Goal: Navigation & Orientation: Find specific page/section

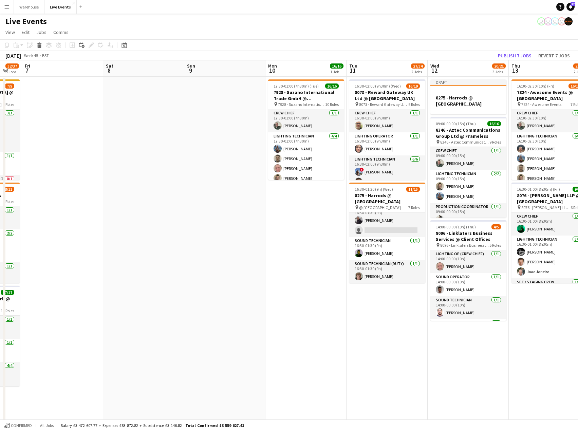
scroll to position [0, 323]
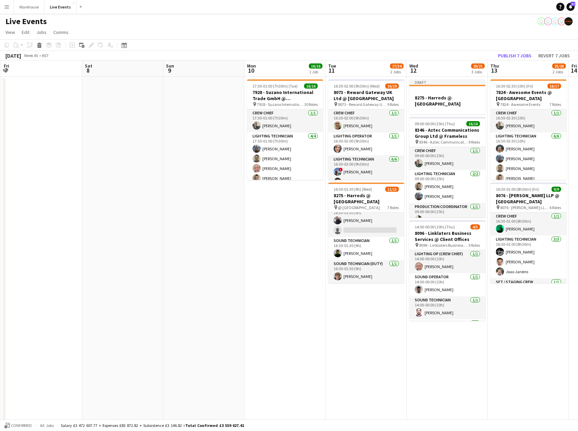
drag, startPoint x: 394, startPoint y: 285, endPoint x: 315, endPoint y: 276, distance: 79.6
click at [315, 276] on app-calendar-viewport "Mon 3 Tue 4 Wed 5 30/35 3 Jobs Thu 6 32/37 3 Jobs Fri 7 Sat 8 Sun 9 Mon 10 16/1…" at bounding box center [289, 333] width 578 height 546
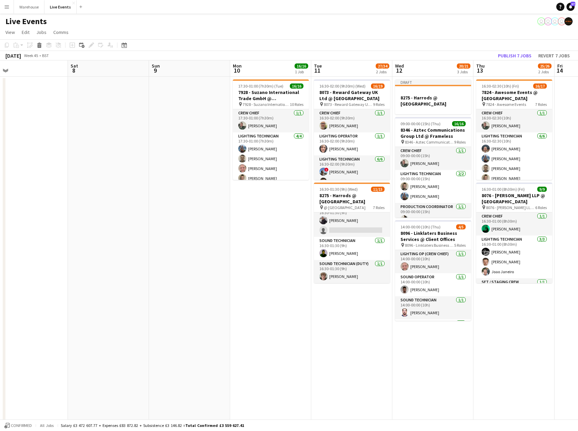
scroll to position [0, 338]
drag, startPoint x: 309, startPoint y: 276, endPoint x: 294, endPoint y: 278, distance: 14.7
click at [294, 278] on app-calendar-viewport "Mon 3 Tue 4 Wed 5 30/35 3 Jobs Thu 6 32/37 3 Jobs Fri 7 Sat 8 Sun 9 Mon 10 16/1…" at bounding box center [289, 333] width 578 height 546
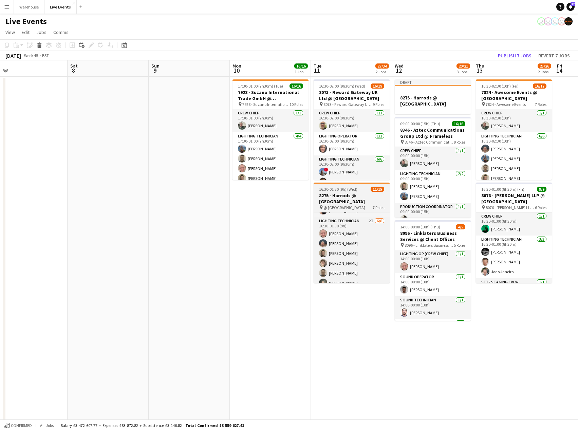
scroll to position [71, 0]
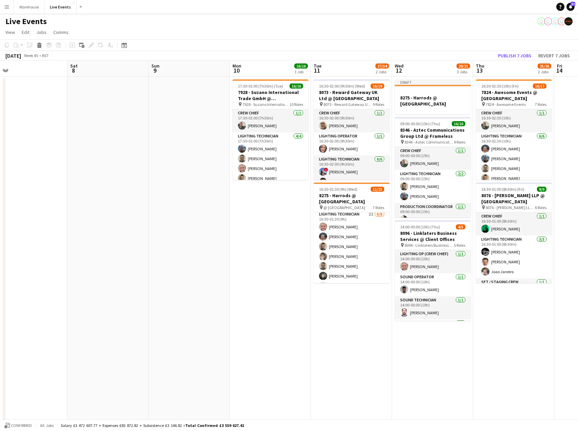
click at [121, 8] on app-navbar "Menu Boards Boards Boards All jobs Status Workforce Workforce My Workforce Recr…" at bounding box center [289, 7] width 578 height 14
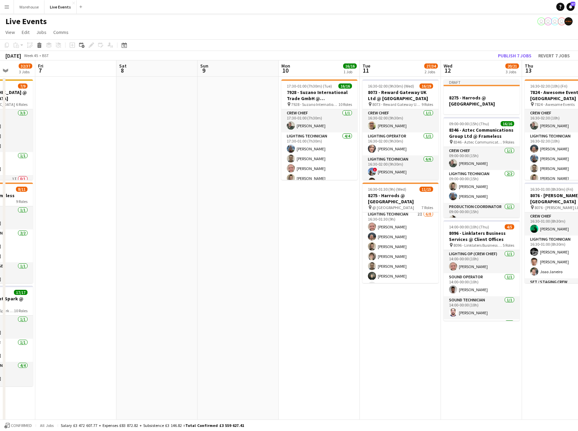
scroll to position [0, 288]
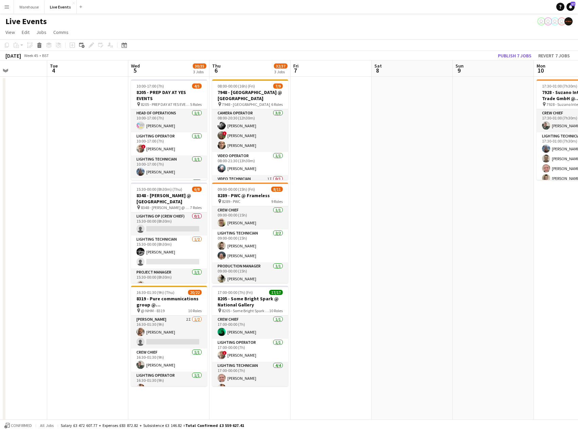
drag, startPoint x: 190, startPoint y: 219, endPoint x: 494, endPoint y: 223, distance: 304.2
click at [494, 223] on app-calendar-viewport "Sat 1 Sun 2 Mon 3 Tue 4 Wed 5 30/35 3 Jobs Thu 6 32/37 3 Jobs Fri 7 Sat 8 Sun 9…" at bounding box center [289, 333] width 578 height 546
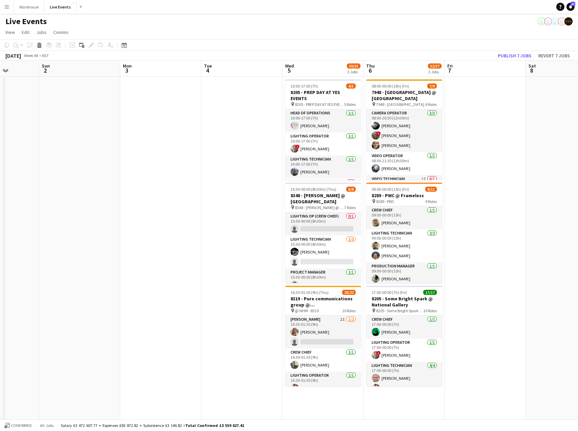
drag, startPoint x: 411, startPoint y: 221, endPoint x: 687, endPoint y: 217, distance: 276.0
click at [578, 217] on html "Menu Boards Boards Boards All jobs Status Workforce Workforce My Workforce Recr…" at bounding box center [289, 309] width 578 height 618
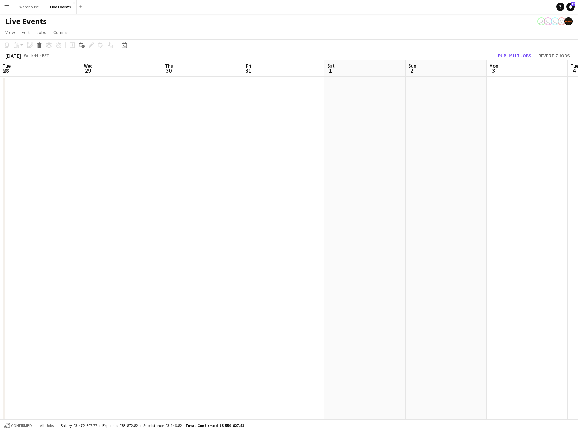
drag, startPoint x: 153, startPoint y: 211, endPoint x: 681, endPoint y: 209, distance: 528.2
click at [578, 209] on html "Menu Boards Boards Boards All jobs Status Workforce Workforce My Workforce Recr…" at bounding box center [289, 309] width 578 height 618
drag, startPoint x: 332, startPoint y: 208, endPoint x: 793, endPoint y: 211, distance: 461.0
click at [578, 211] on html "Menu Boards Boards Boards All jobs Status Workforce Workforce My Workforce Recr…" at bounding box center [289, 309] width 578 height 618
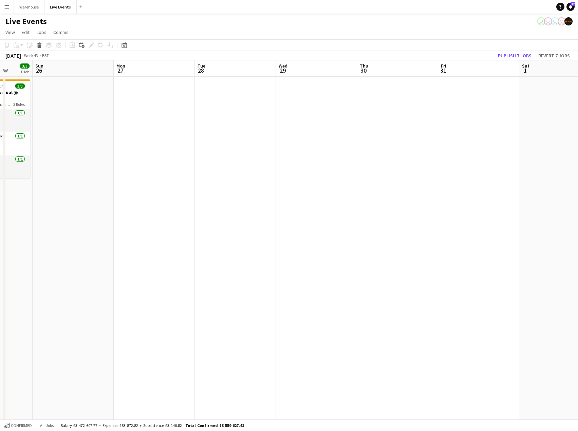
drag, startPoint x: 414, startPoint y: 216, endPoint x: 768, endPoint y: 216, distance: 354.0
click at [578, 216] on html "Menu Boards Boards Boards All jobs Status Workforce Workforce My Workforce Recr…" at bounding box center [289, 309] width 578 height 618
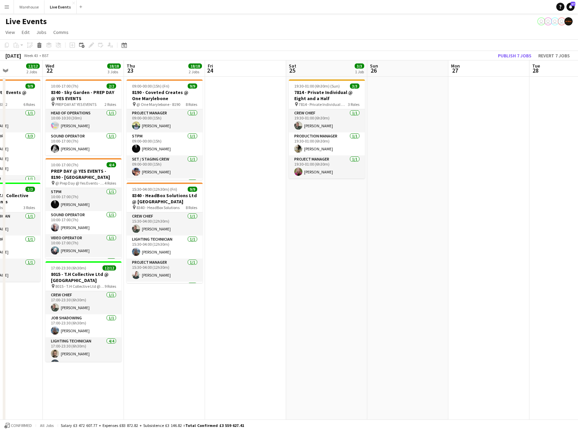
drag, startPoint x: 350, startPoint y: 226, endPoint x: 606, endPoint y: 226, distance: 255.9
click at [578, 226] on html "Menu Boards Boards Boards All jobs Status Workforce Workforce My Workforce Recr…" at bounding box center [289, 309] width 578 height 618
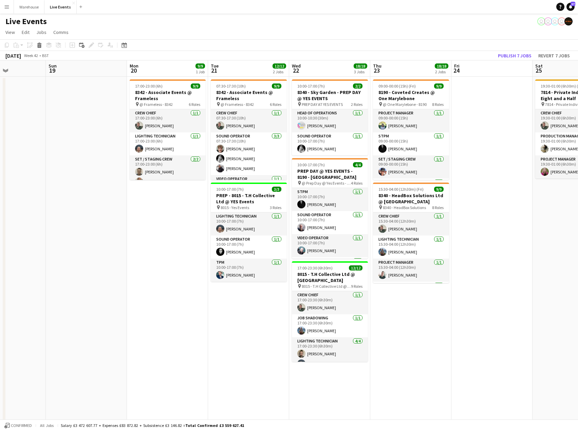
click at [575, 253] on app-calendar-viewport "Thu 16 23/27 3 Jobs Fri 17 1/1 1 Job Sat 18 Sun 19 Mon 20 9/9 1 Job Tue 21 12/1…" at bounding box center [289, 333] width 578 height 546
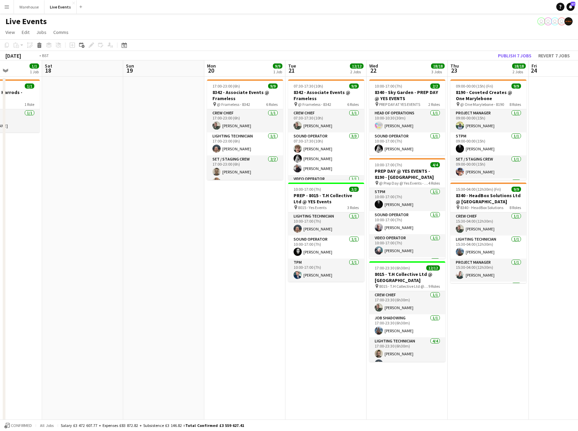
scroll to position [0, 141]
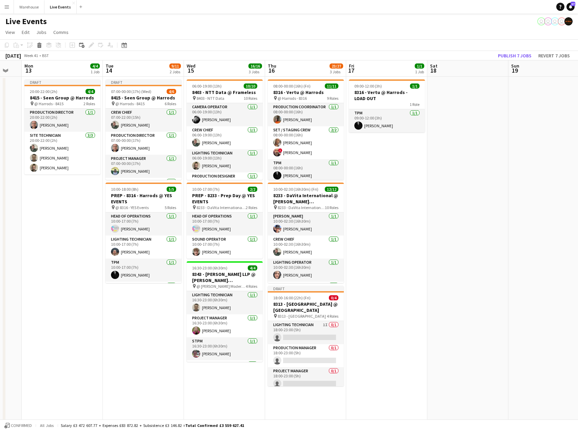
drag, startPoint x: 71, startPoint y: 232, endPoint x: 534, endPoint y: 231, distance: 462.7
click at [534, 231] on app-calendar-viewport "Sat 11 Sun 12 Mon 13 4/4 1 Job Tue 14 9/11 2 Jobs Wed 15 16/16 3 Jobs Thu 16 23…" at bounding box center [289, 333] width 578 height 546
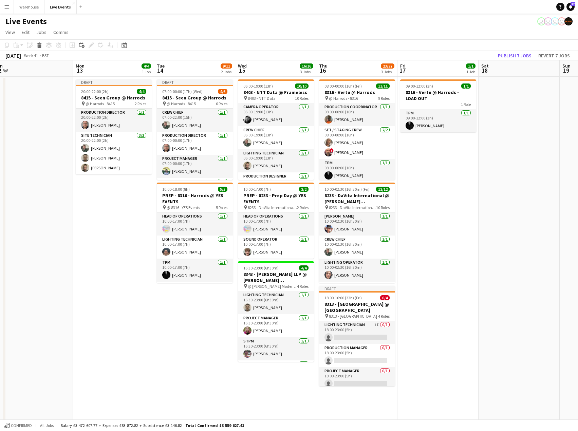
scroll to position [0, 164]
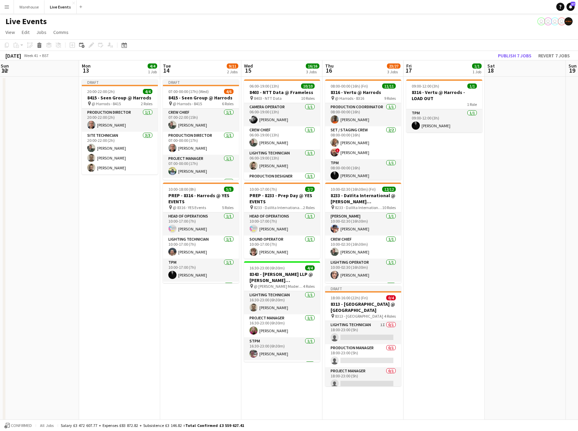
drag, startPoint x: 387, startPoint y: 227, endPoint x: 444, endPoint y: 231, distance: 57.5
click at [444, 231] on app-calendar-viewport "Fri 10 6/6 1 Job Sat 11 Sun 12 Mon 13 4/4 1 Job Tue 14 9/11 2 Jobs Wed 15 16/16…" at bounding box center [289, 333] width 578 height 546
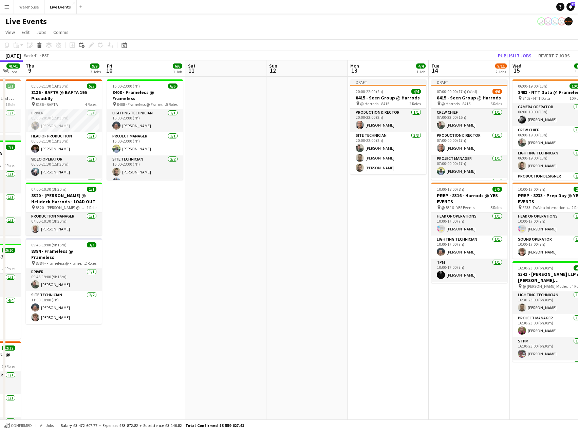
scroll to position [0, 183]
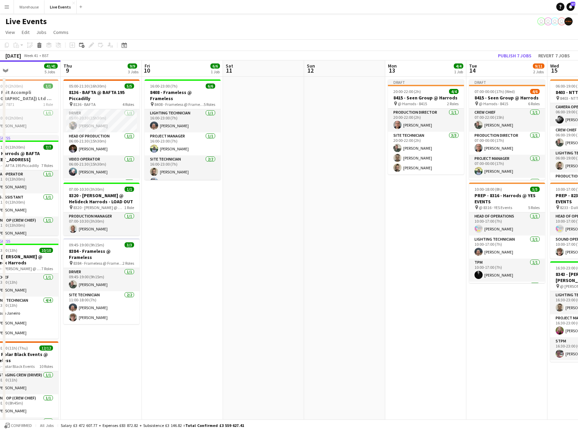
drag, startPoint x: 137, startPoint y: 276, endPoint x: 444, endPoint y: 285, distance: 306.3
click at [444, 285] on app-calendar-viewport "Mon 6 20/20 5 Jobs Tue 7 73/73 5 Jobs Wed 8 41/41 5 Jobs Thu 9 9/9 3 Jobs Fri 1…" at bounding box center [289, 333] width 578 height 546
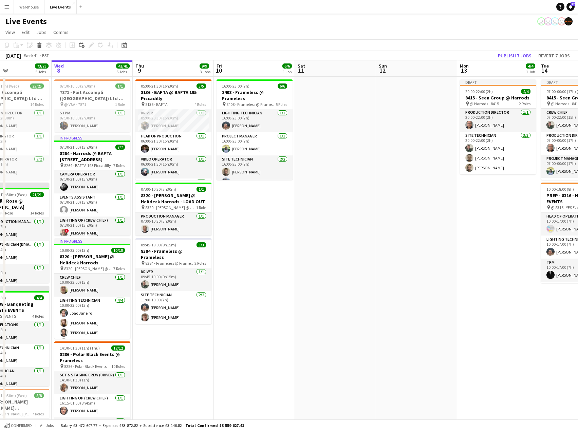
scroll to position [0, 185]
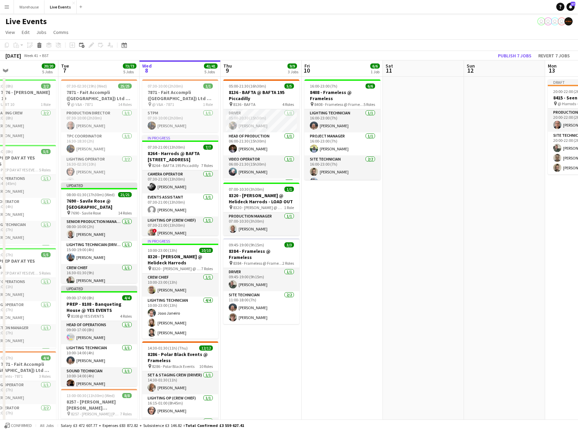
drag, startPoint x: 201, startPoint y: 274, endPoint x: 361, endPoint y: 284, distance: 160.2
click at [361, 284] on app-calendar-viewport "Sat 4 Sun 5 Mon 6 20/20 5 Jobs Tue 7 73/73 5 Jobs Wed 8 41/41 5 Jobs Thu 9 9/9 …" at bounding box center [289, 333] width 578 height 546
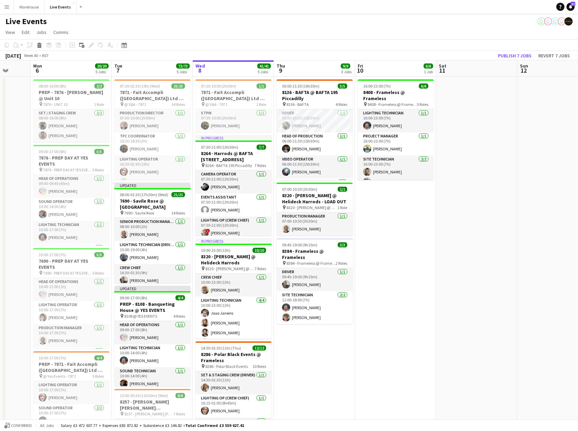
scroll to position [0, 212]
drag, startPoint x: 346, startPoint y: 265, endPoint x: 400, endPoint y: 261, distance: 54.1
click at [400, 261] on app-calendar-viewport "Fri 3 Sat 4 Sun 5 Mon 6 20/20 5 Jobs Tue 7 73/73 5 Jobs Wed 8 41/41 5 Jobs Thu …" at bounding box center [289, 333] width 578 height 546
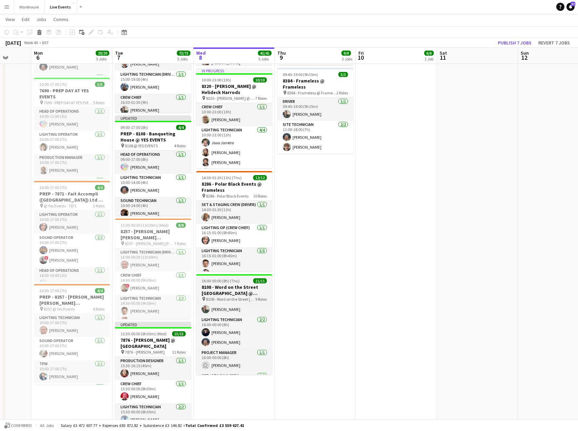
scroll to position [0, 0]
